Goal: Transaction & Acquisition: Subscribe to service/newsletter

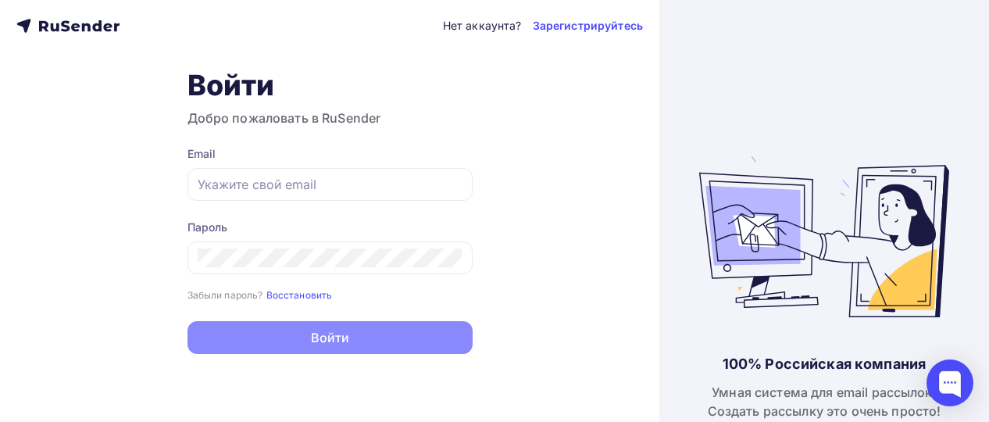
type input "[EMAIL_ADDRESS][DOMAIN_NAME]"
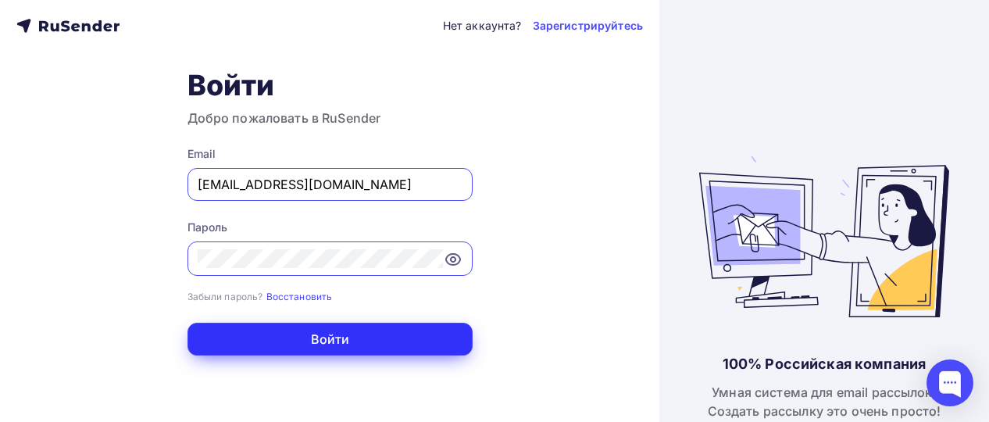
click at [399, 334] on button "Войти" at bounding box center [330, 339] width 285 height 33
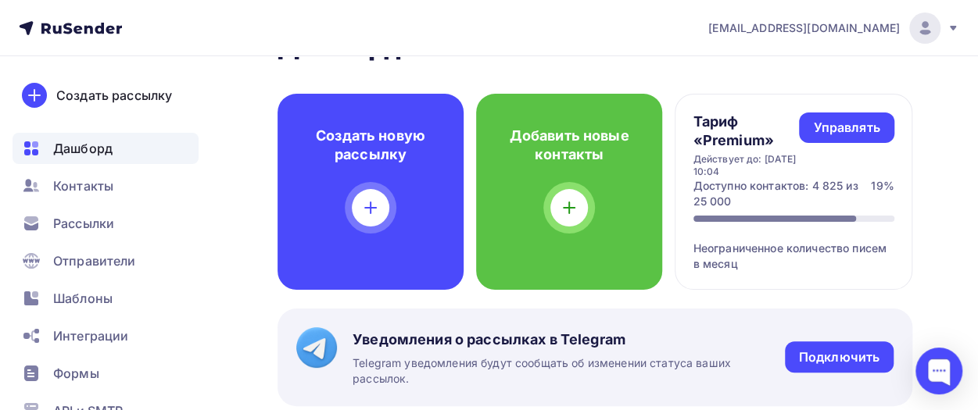
scroll to position [54, 0]
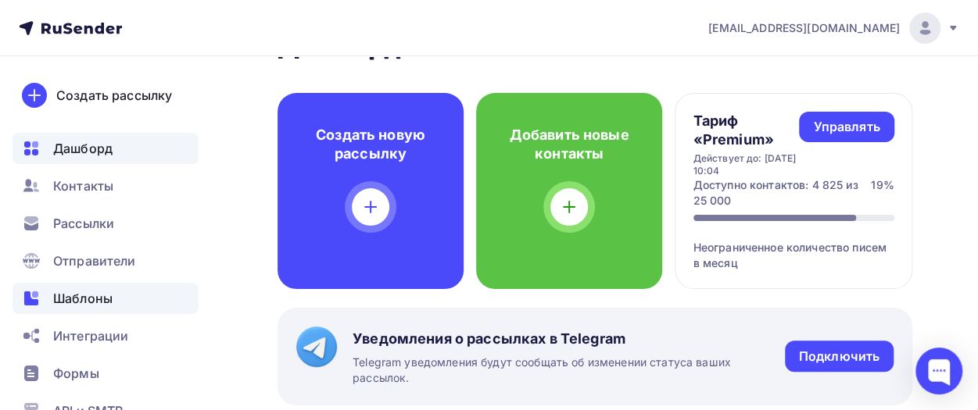
click at [91, 295] on span "Шаблоны" at bounding box center [82, 298] width 59 height 19
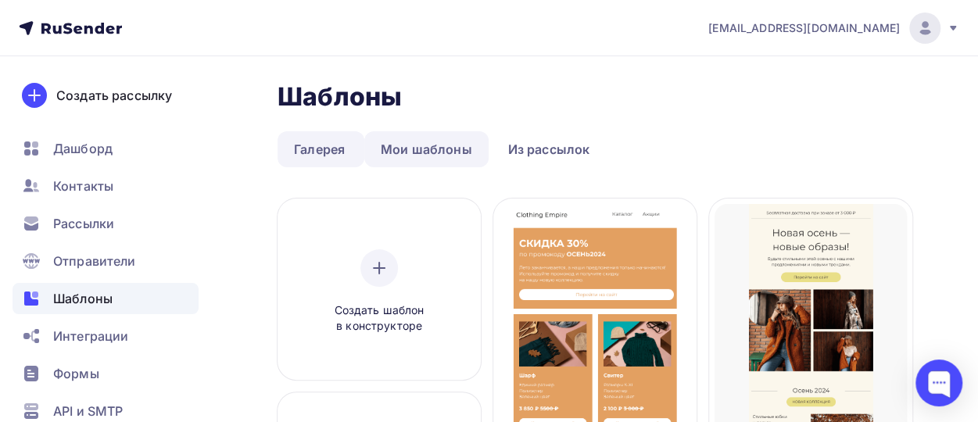
click at [407, 150] on link "Мои шаблоны" at bounding box center [426, 149] width 124 height 36
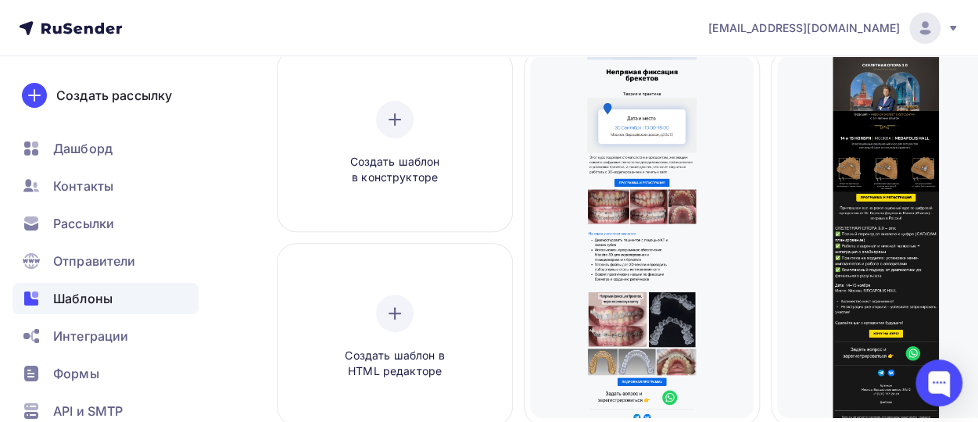
scroll to position [148, 0]
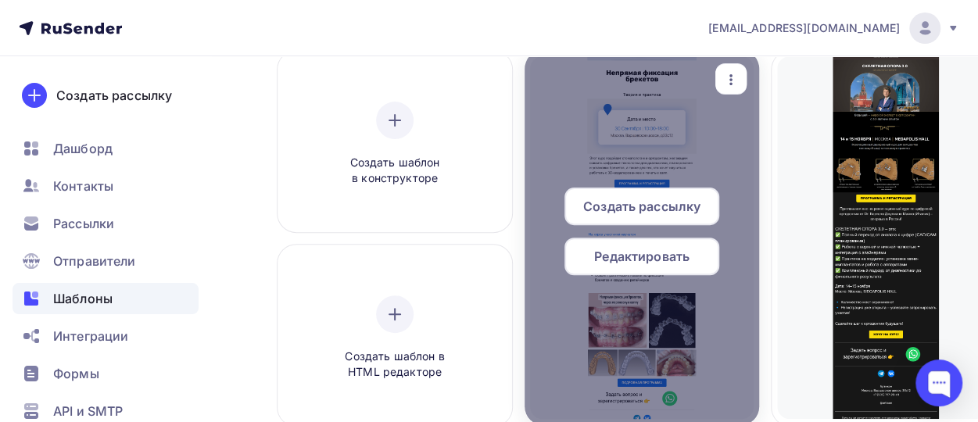
click at [728, 79] on icon "button" at bounding box center [730, 79] width 19 height 19
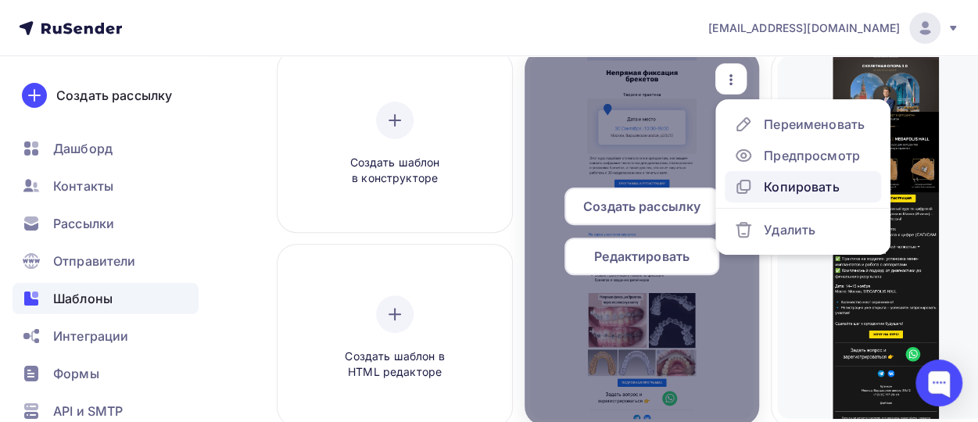
click at [775, 188] on div "Копировать" at bounding box center [801, 186] width 75 height 19
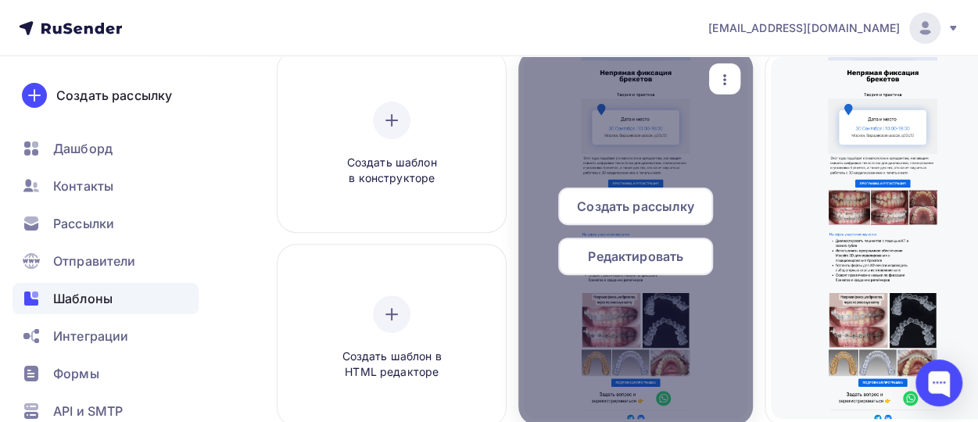
click at [588, 259] on span "Редактировать" at bounding box center [635, 256] width 95 height 19
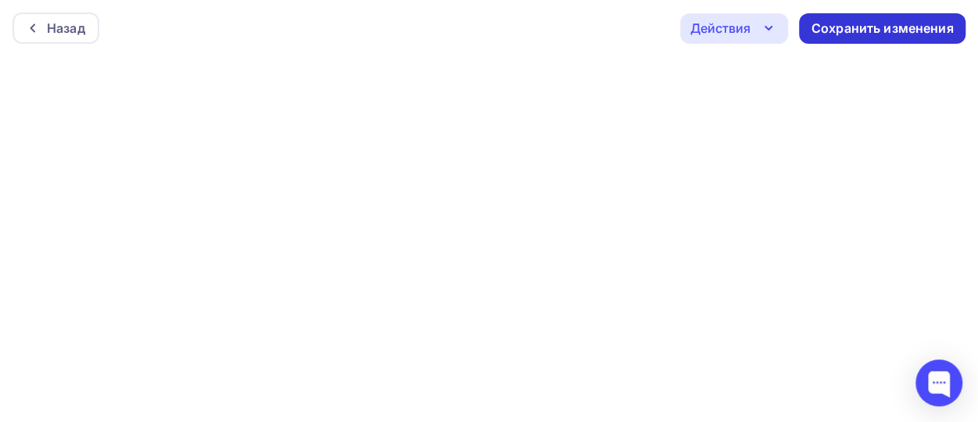
click at [831, 27] on div "Сохранить изменения" at bounding box center [882, 29] width 142 height 18
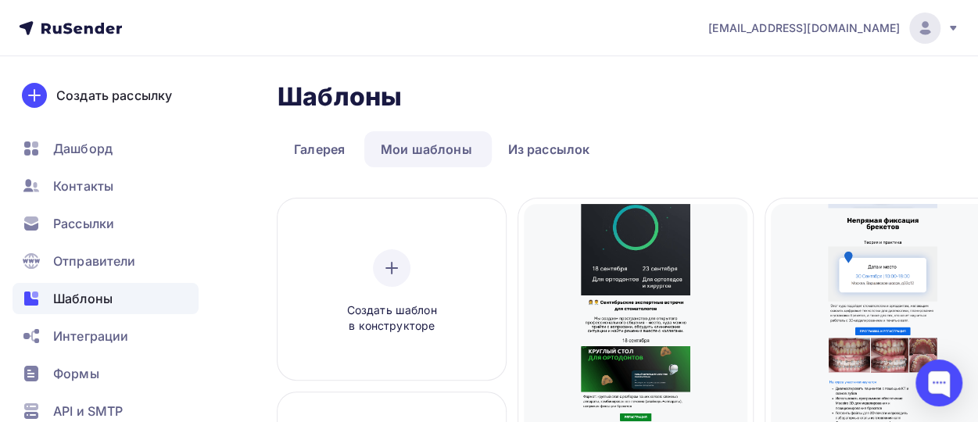
scroll to position [234, 0]
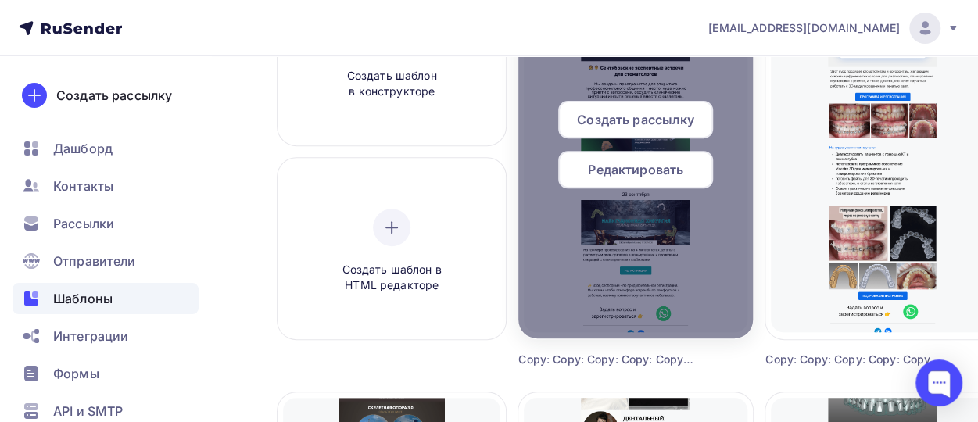
click at [585, 120] on span "Создать рассылку" at bounding box center [635, 119] width 117 height 19
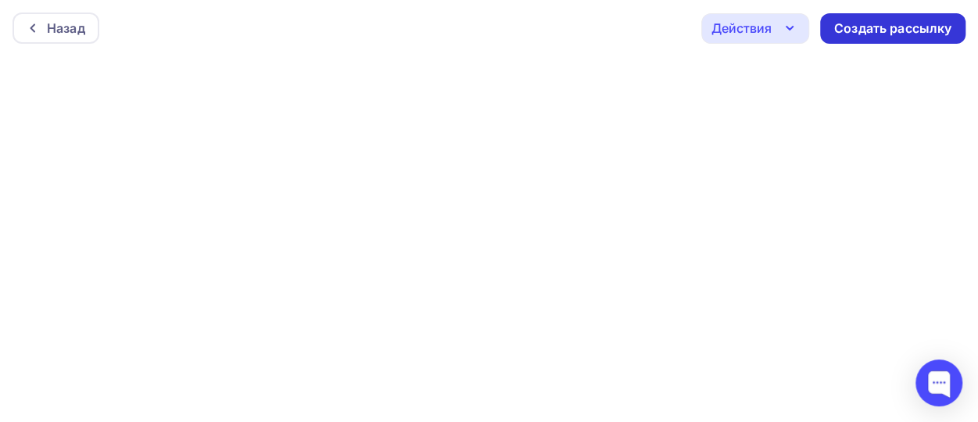
click at [892, 24] on div "Создать рассылку" at bounding box center [892, 29] width 117 height 18
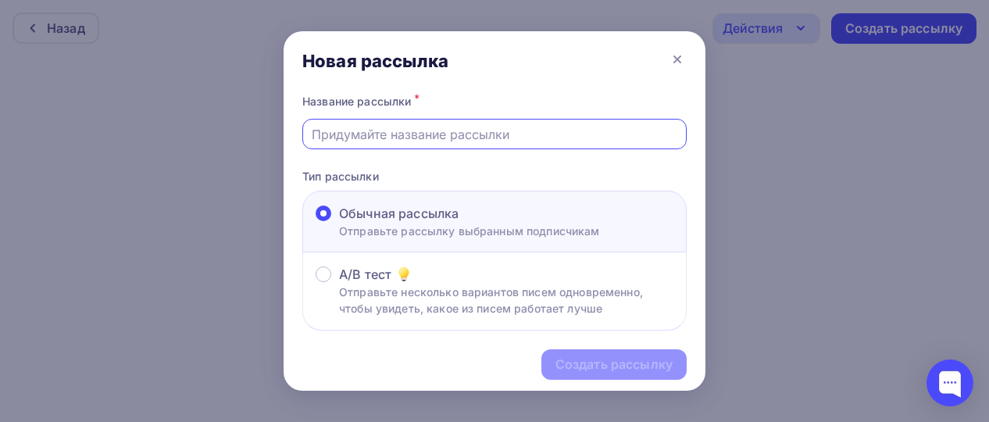
click at [452, 128] on input "text" at bounding box center [495, 134] width 367 height 19
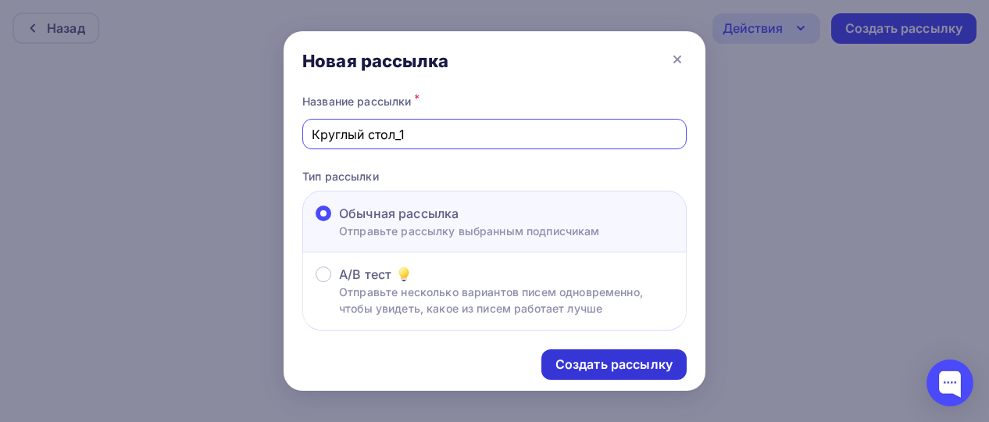
type input "Круглый стол_1"
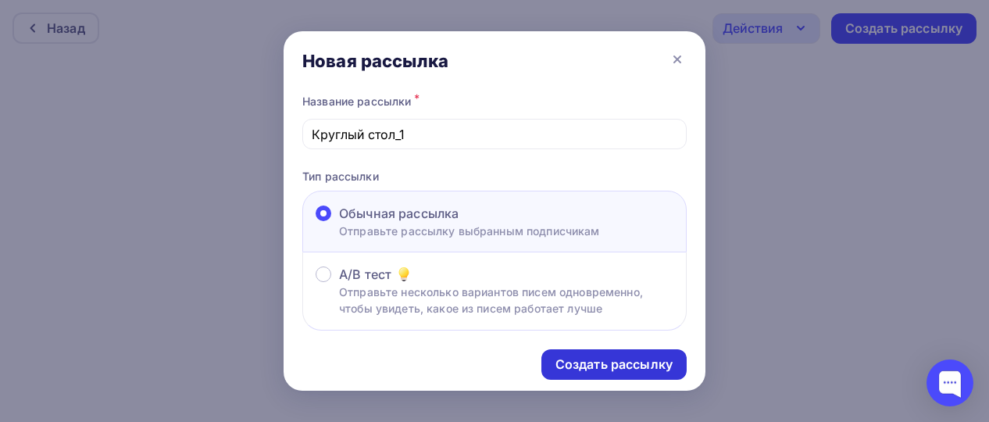
click at [587, 368] on div "Создать рассылку" at bounding box center [614, 365] width 117 height 18
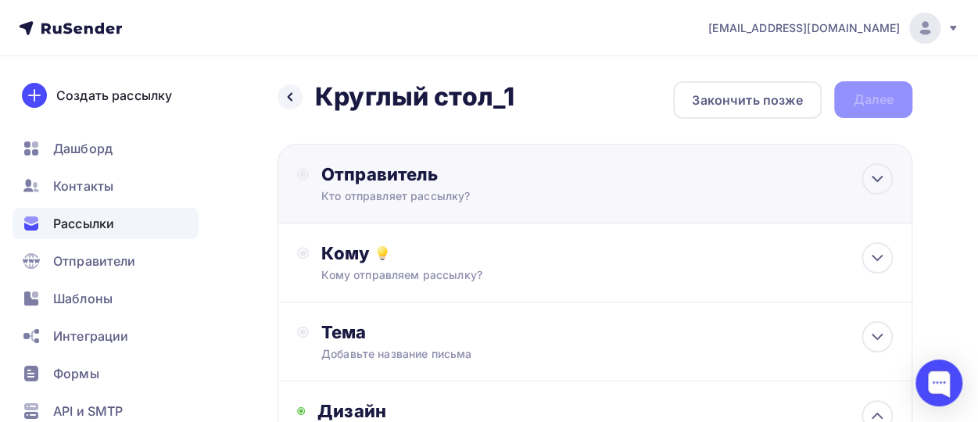
click at [563, 198] on div "Кто отправляет рассылку?" at bounding box center [473, 196] width 305 height 16
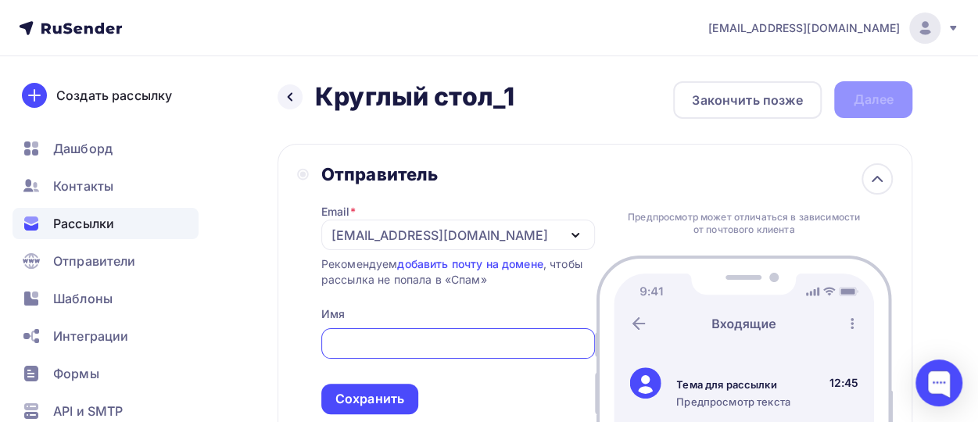
click at [463, 240] on div "[EMAIL_ADDRESS][DOMAIN_NAME]" at bounding box center [439, 235] width 216 height 19
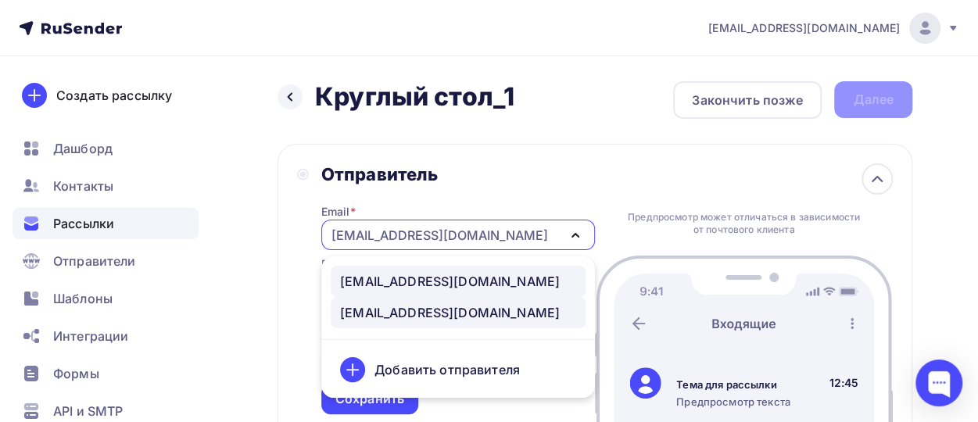
click at [458, 288] on div "[EMAIL_ADDRESS][DOMAIN_NAME]" at bounding box center [450, 281] width 220 height 19
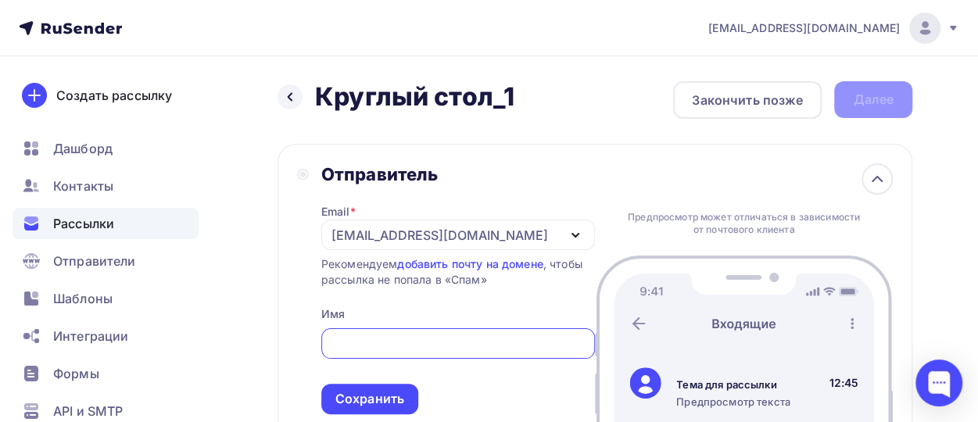
click at [420, 342] on input "text" at bounding box center [458, 343] width 256 height 19
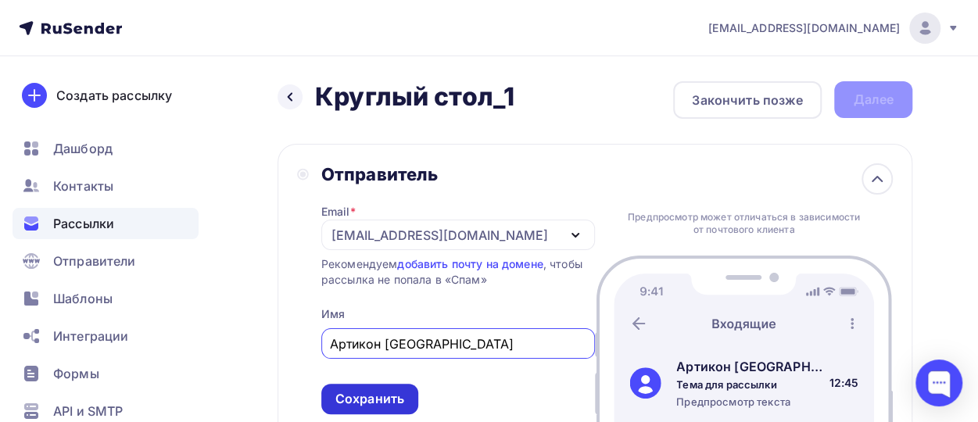
type input "Артикон [GEOGRAPHIC_DATA]"
click at [376, 387] on div "Сохранить" at bounding box center [369, 399] width 97 height 30
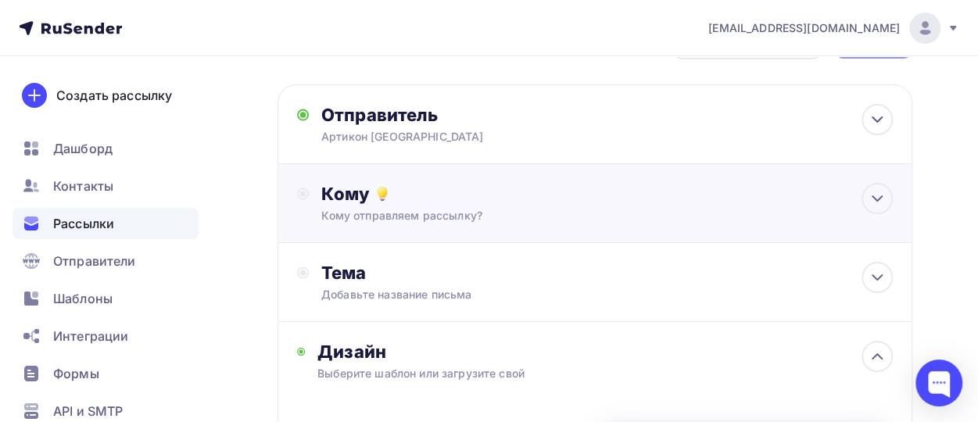
scroll to position [63, 0]
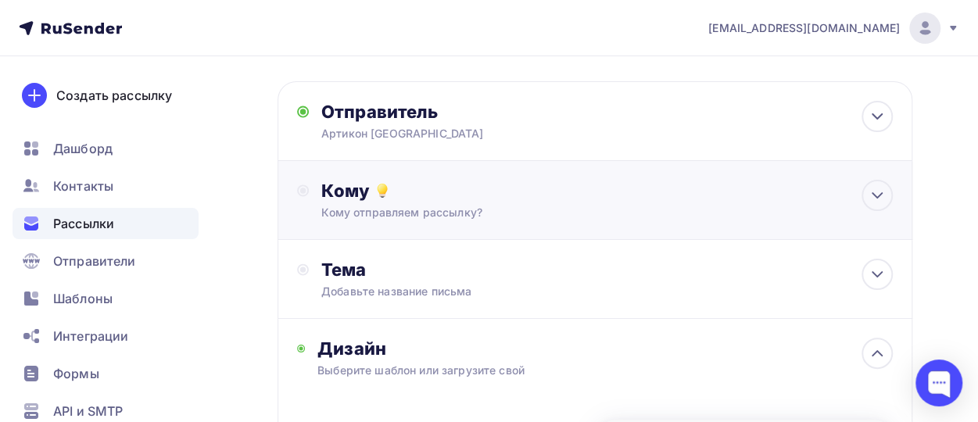
click at [467, 185] on div "Кому" at bounding box center [606, 191] width 571 height 22
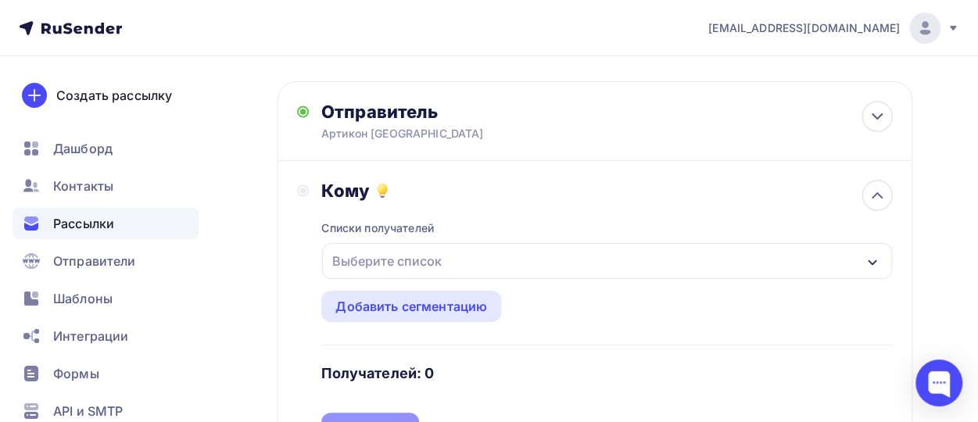
click at [428, 256] on div "Выберите список" at bounding box center [387, 261] width 122 height 28
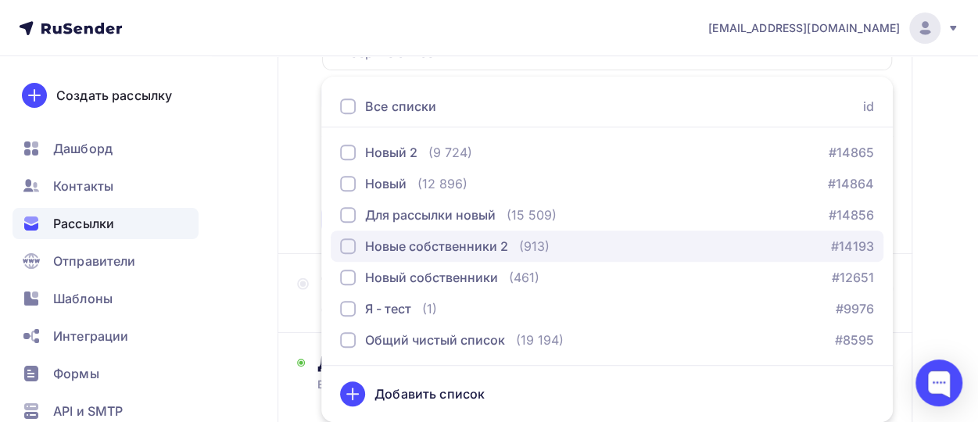
click at [344, 239] on div "button" at bounding box center [348, 246] width 16 height 16
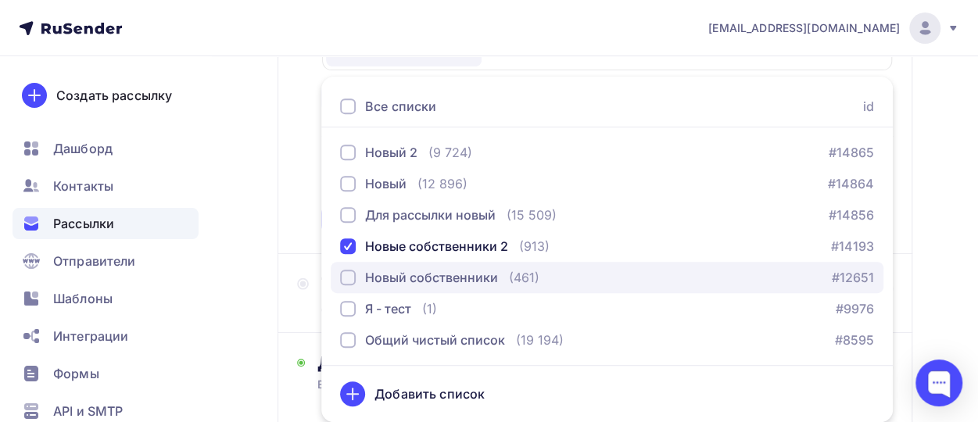
click at [347, 276] on div "button" at bounding box center [348, 278] width 16 height 16
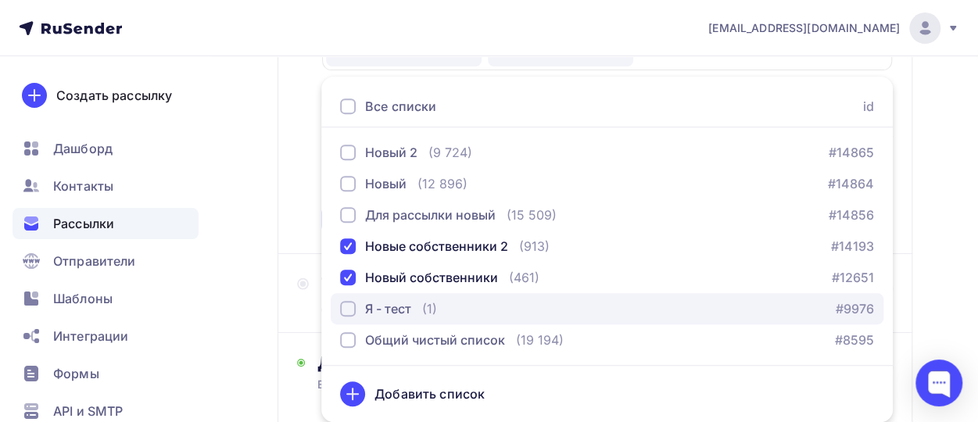
click at [347, 306] on div "button" at bounding box center [348, 309] width 16 height 16
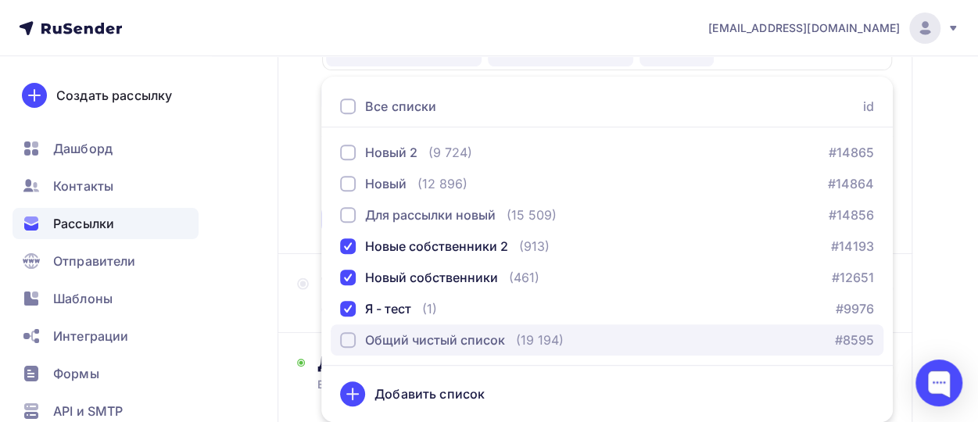
click at [348, 341] on div "button" at bounding box center [348, 340] width 16 height 16
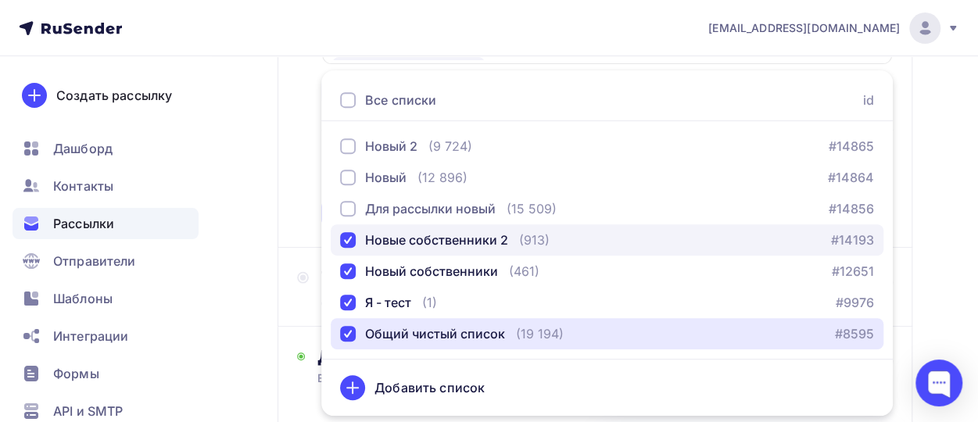
scroll to position [296, 0]
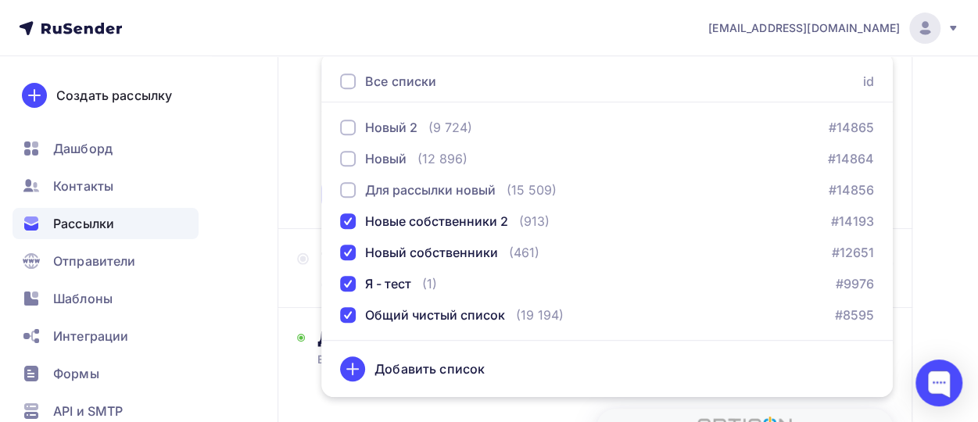
click at [263, 240] on div "Назад Круглый стол_1 Круглый стол_1 Закончить позже Далее Отправитель Артикон […" at bounding box center [489, 296] width 978 height 1073
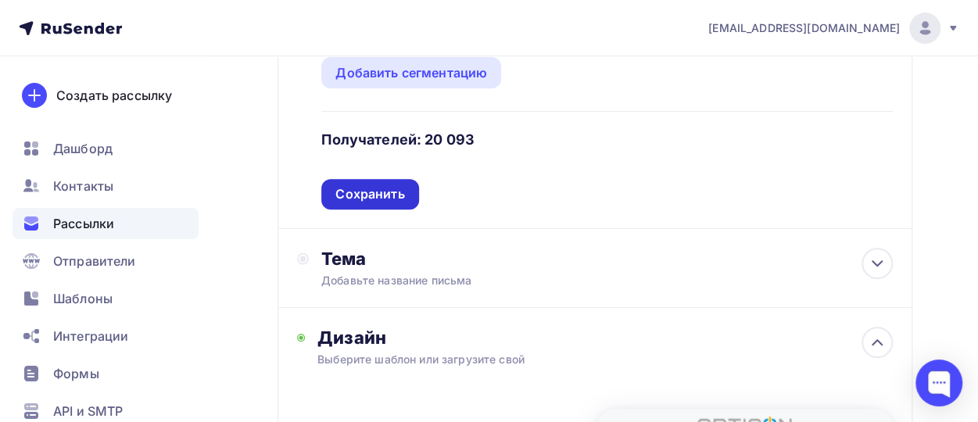
click at [359, 200] on div "Сохранить" at bounding box center [369, 194] width 69 height 18
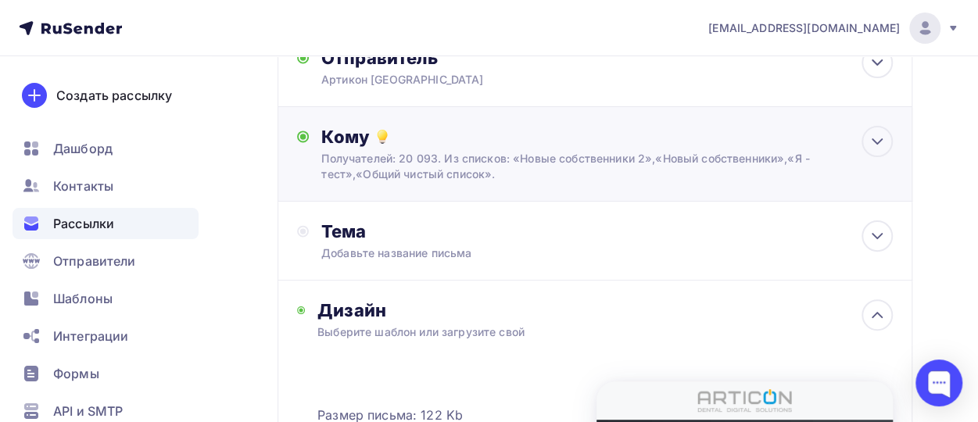
scroll to position [113, 0]
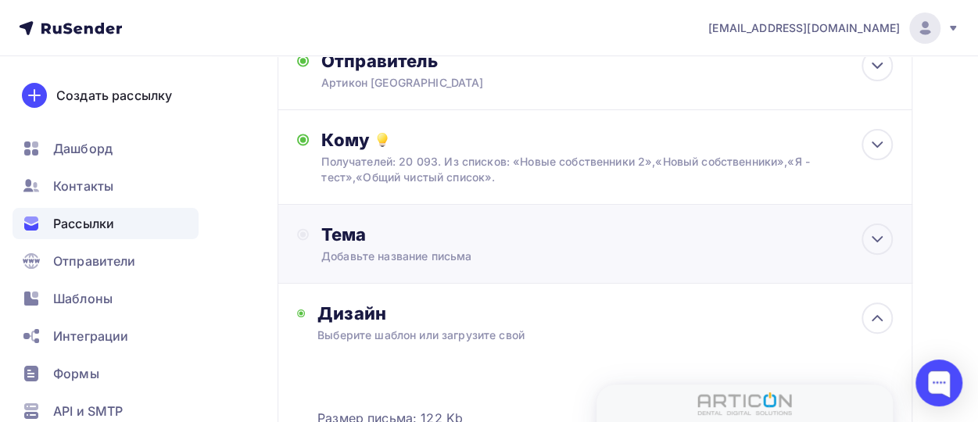
click at [367, 245] on div "Тема" at bounding box center [475, 235] width 309 height 22
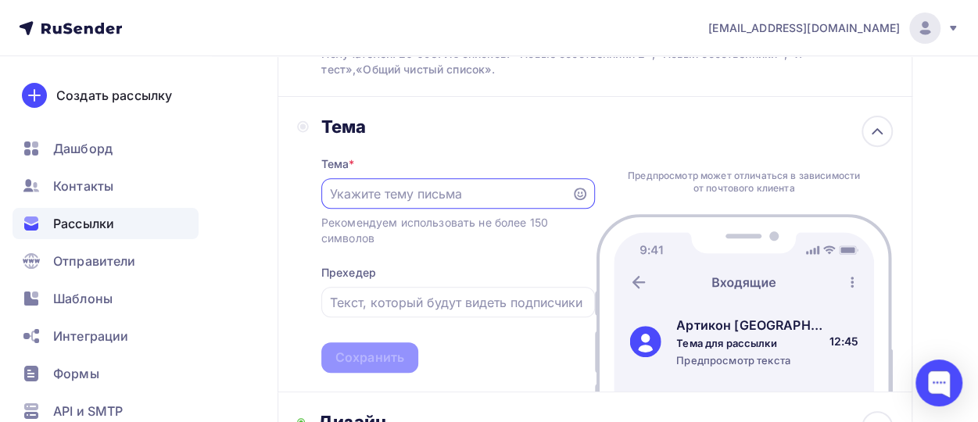
scroll to position [222, 0]
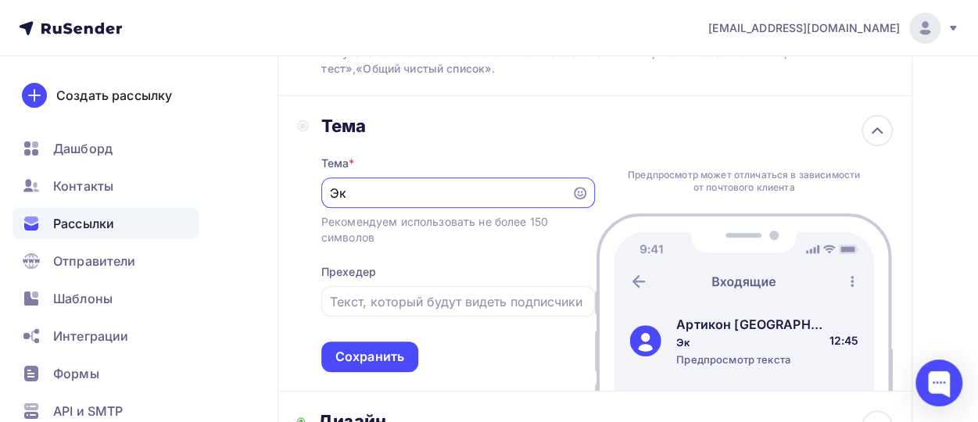
type input "[PERSON_NAME]"
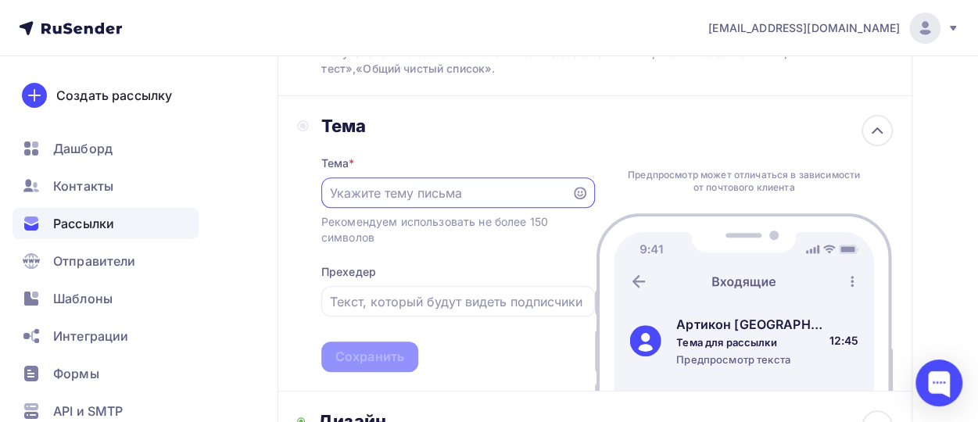
paste input "👩‍⚕️👨‍⚕️ Сентябрьские экспертные встречи для стоматологов"
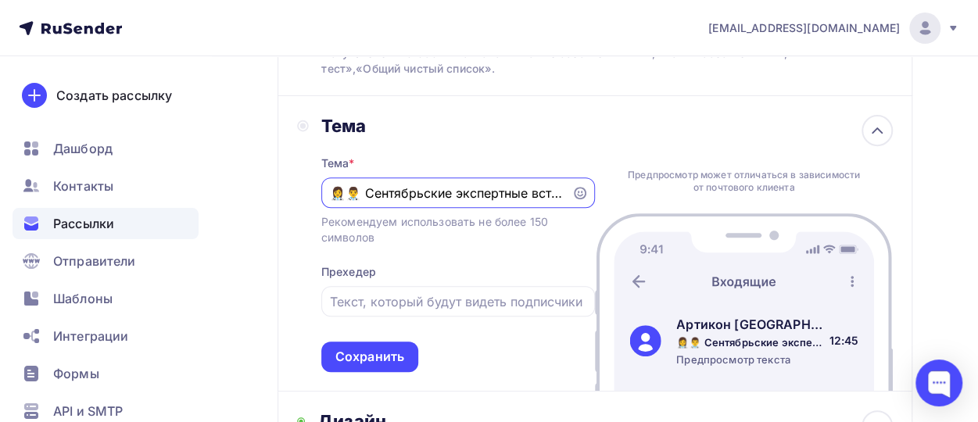
scroll to position [0, 136]
type input "👩‍⚕️👨‍⚕️ Сентябрьские экспертные встречи для стоматологов"
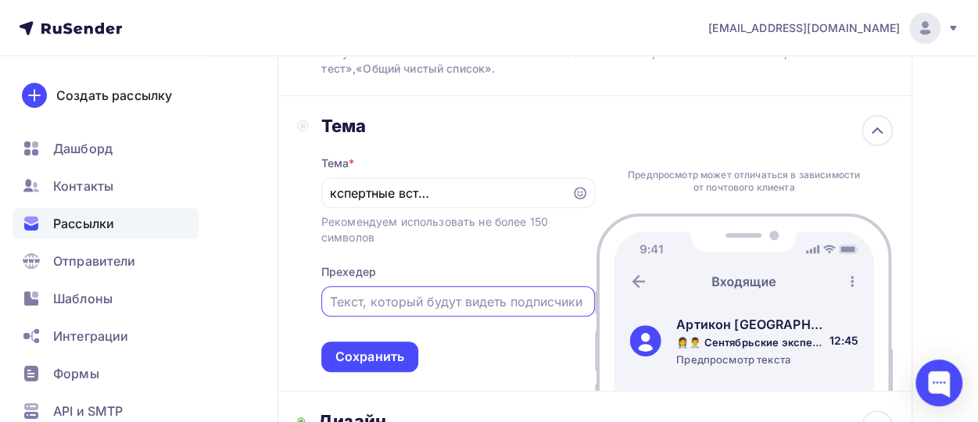
scroll to position [0, 0]
click at [456, 304] on input "text" at bounding box center [458, 301] width 256 height 19
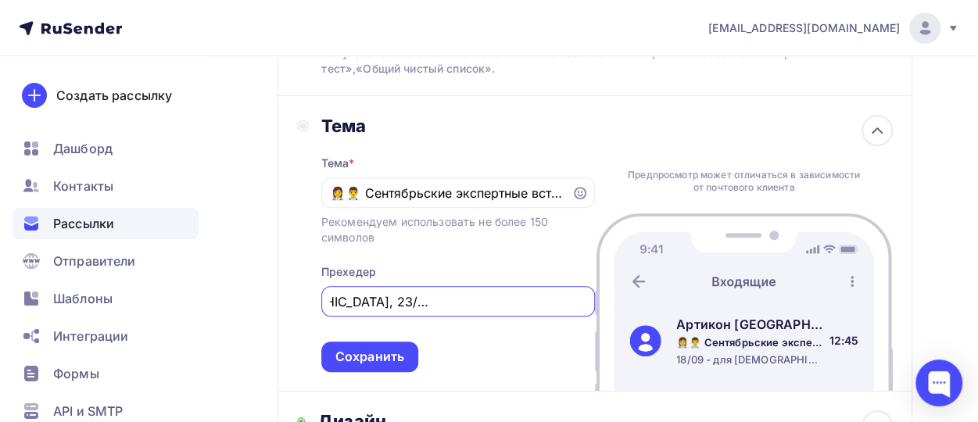
scroll to position [0, 168]
type input "18/09 - для [DEMOGRAPHIC_DATA], 23/09 - для ортопедов. Подробности внутри"
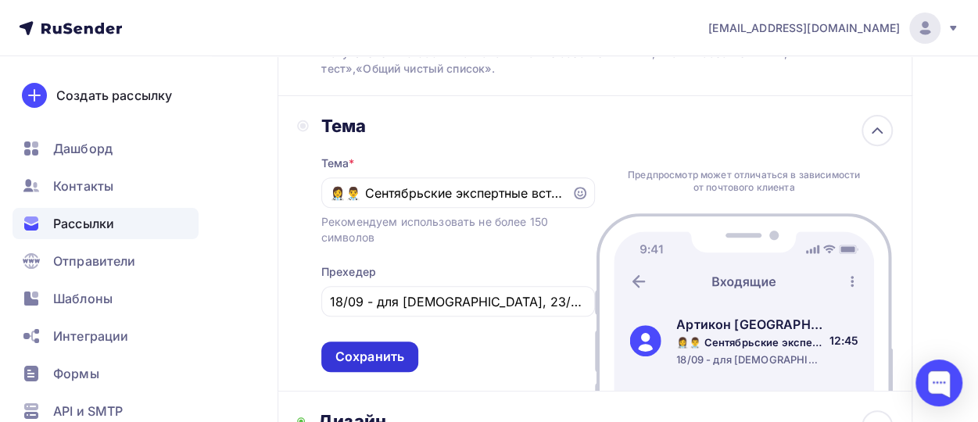
click at [388, 360] on div "Сохранить" at bounding box center [369, 357] width 69 height 18
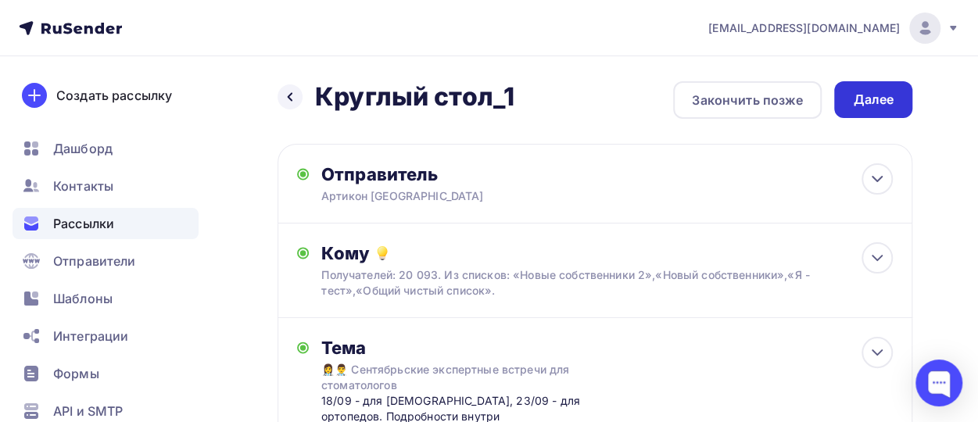
click at [868, 96] on div "Далее" at bounding box center [873, 100] width 41 height 18
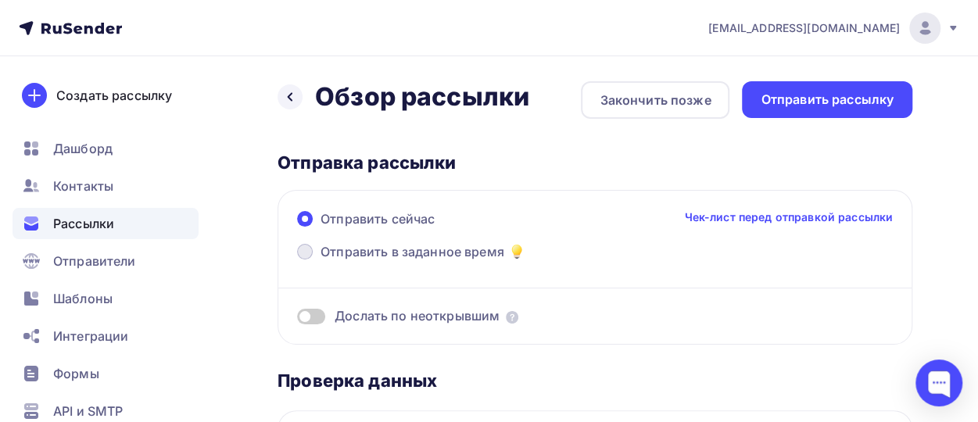
click at [400, 253] on span "Отправить в заданное время" at bounding box center [412, 251] width 184 height 19
click at [320, 261] on input "Отправить в заданное время" at bounding box center [320, 261] width 0 height 0
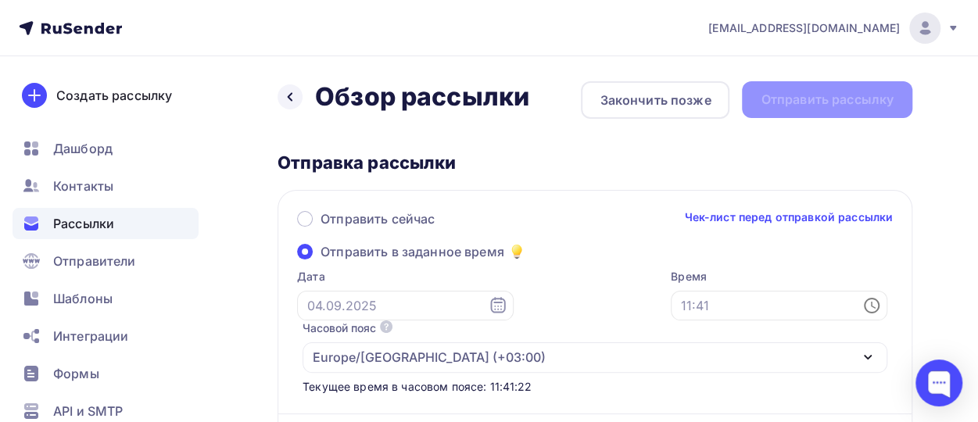
click at [488, 301] on icon at bounding box center [497, 305] width 19 height 19
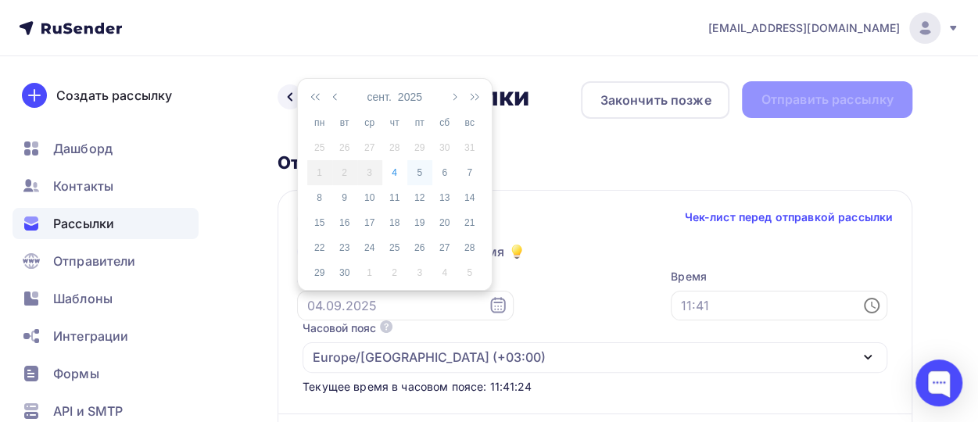
click at [416, 174] on div "5" at bounding box center [419, 173] width 25 height 14
type input "[DATE]"
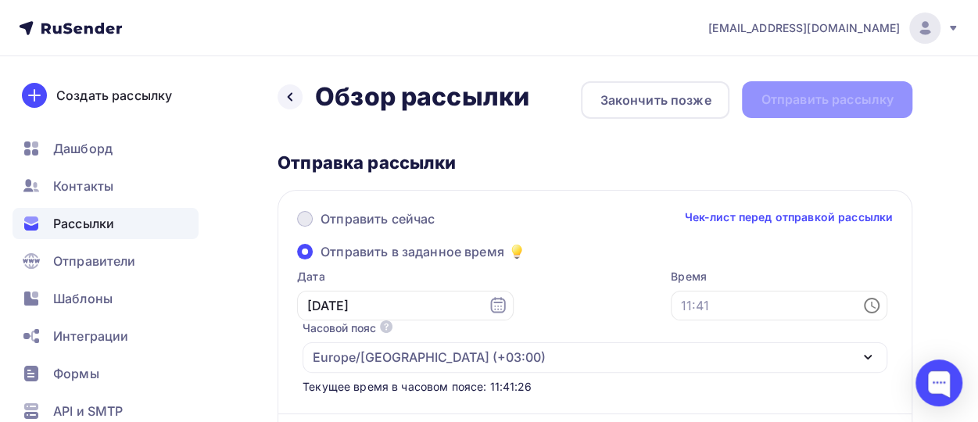
click at [303, 220] on span at bounding box center [305, 219] width 16 height 16
click at [320, 228] on input "Отправить сейчас" at bounding box center [320, 228] width 0 height 0
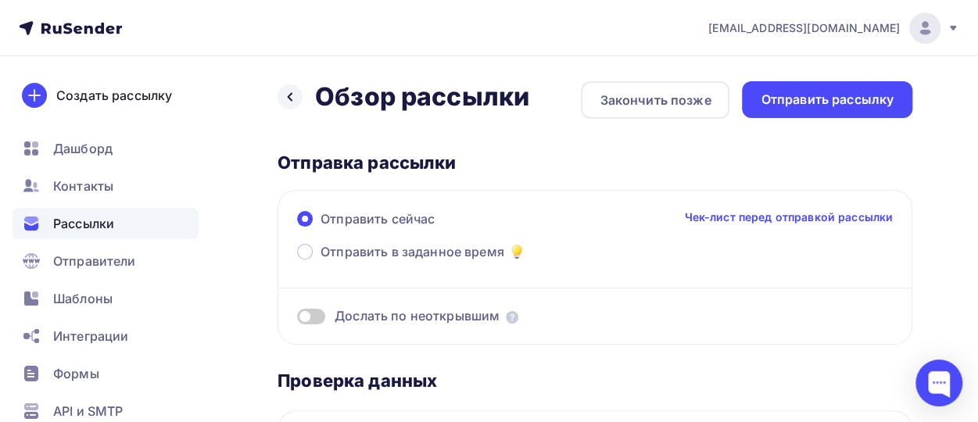
click at [313, 316] on span at bounding box center [311, 317] width 28 height 16
click at [297, 319] on input "checkbox" at bounding box center [297, 319] width 0 height 0
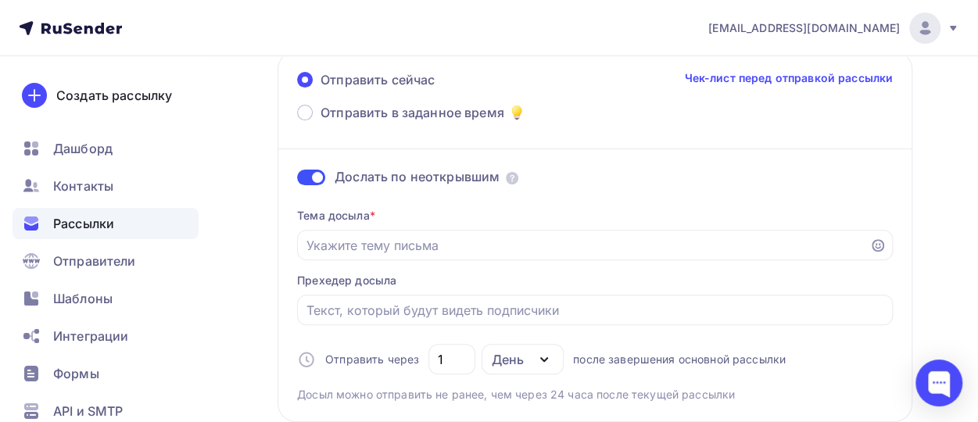
scroll to position [146, 0]
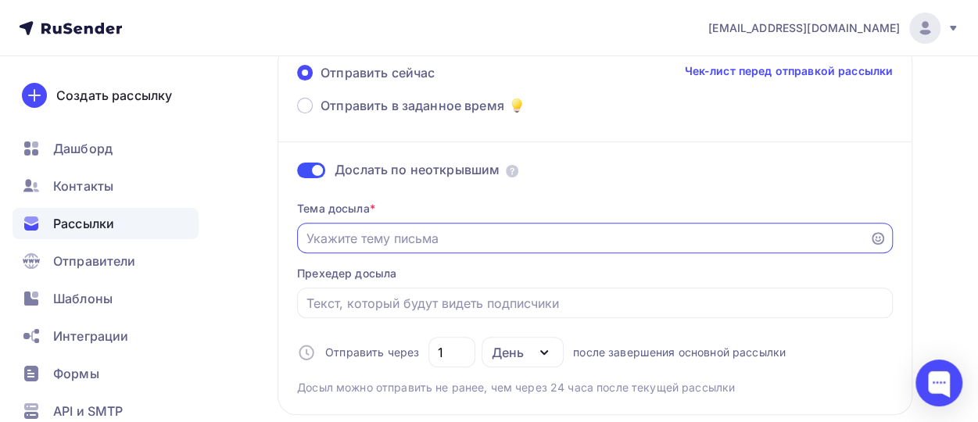
click at [332, 241] on input "Отправить в заданное время" at bounding box center [583, 238] width 554 height 19
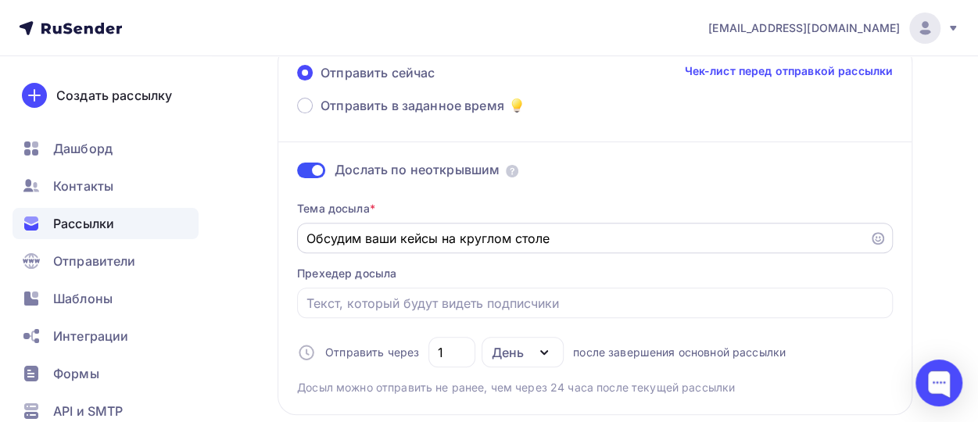
click at [880, 237] on icon at bounding box center [877, 238] width 13 height 13
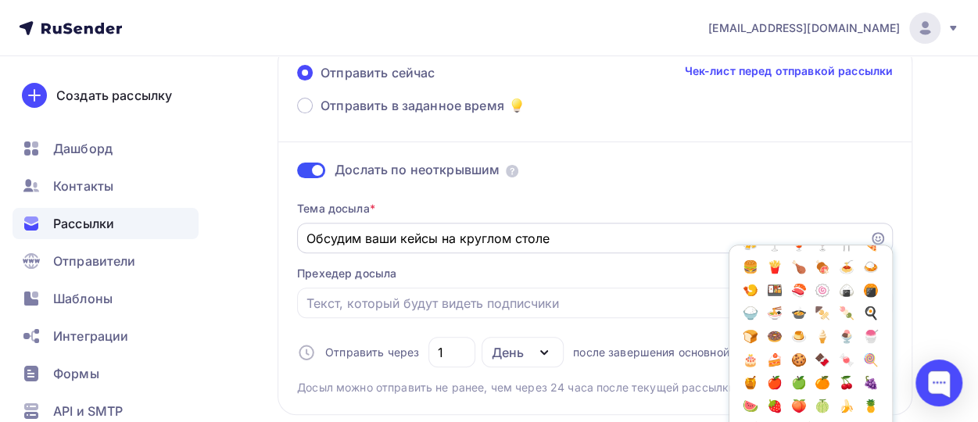
scroll to position [1773, 0]
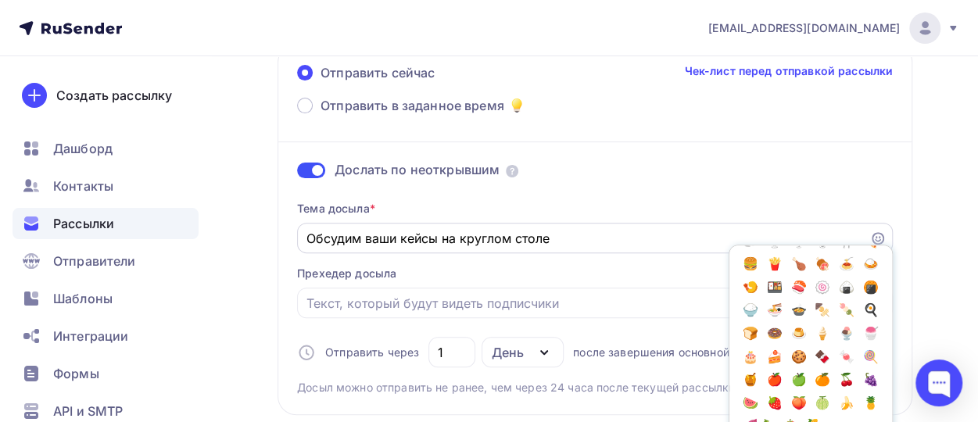
click at [785, 44] on span "📌" at bounding box center [774, 31] width 20 height 23
type input "Обсудим ваши кейсы на круглом столе📌"
click at [403, 307] on input "Отправить в заданное время" at bounding box center [595, 303] width 578 height 19
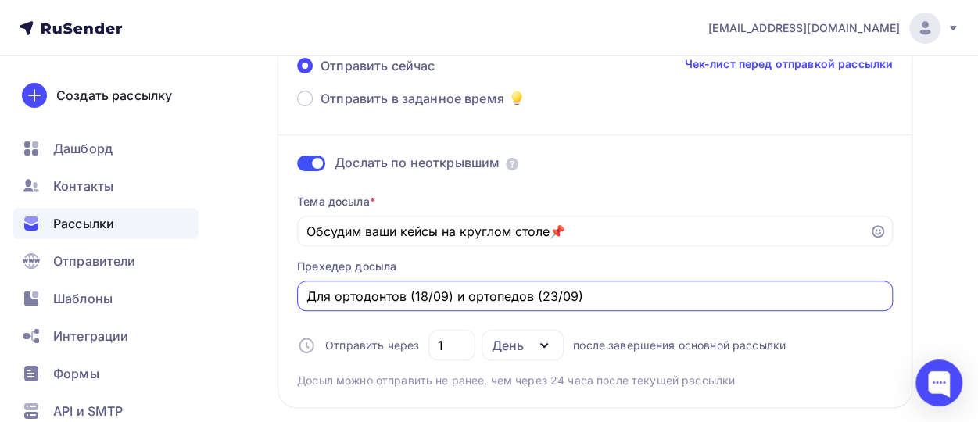
scroll to position [0, 0]
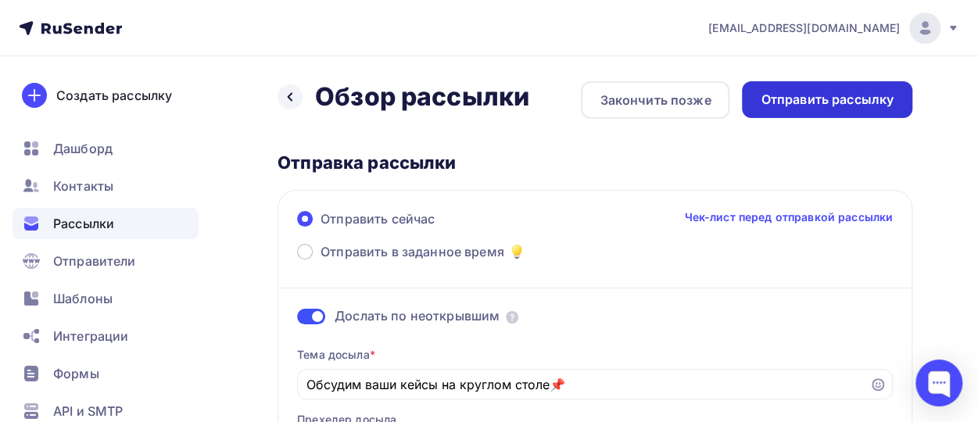
type input "Для ортодонтов (18/09) и ортопедов (23/09)"
click at [767, 96] on div "Отправить рассылку" at bounding box center [826, 100] width 133 height 18
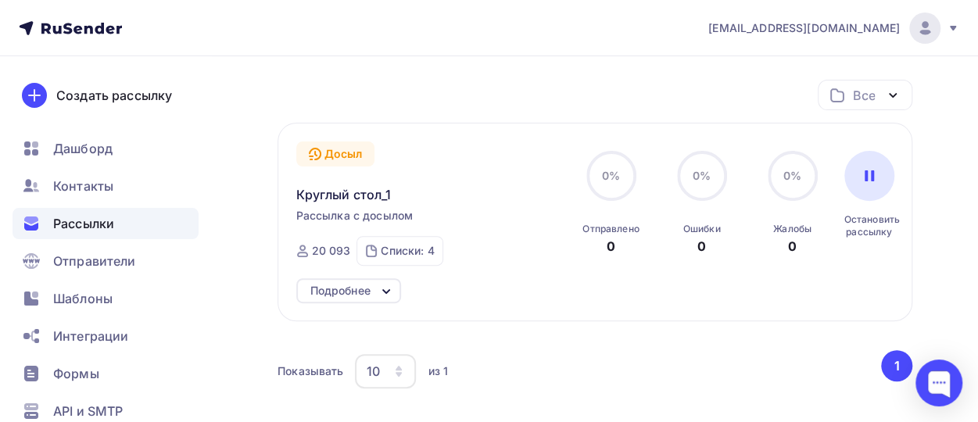
scroll to position [181, 0]
